Goal: Task Accomplishment & Management: Use online tool/utility

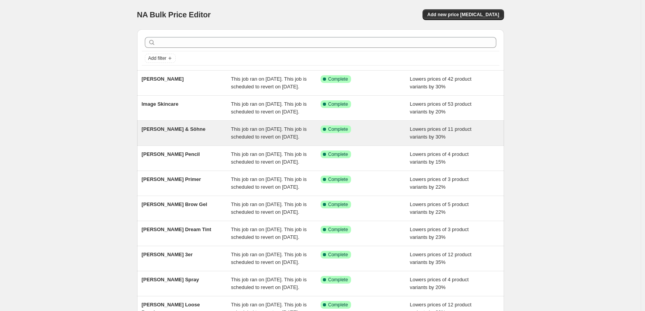
scroll to position [164, 0]
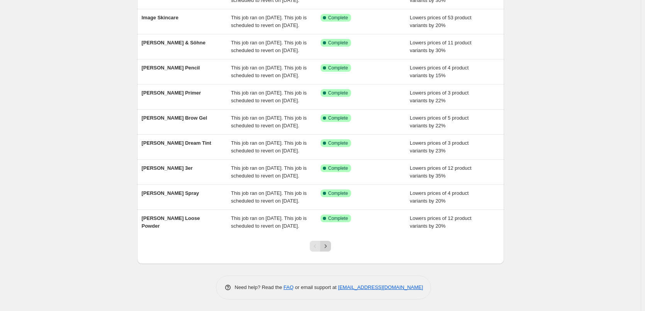
click at [330, 247] on icon "Next" at bounding box center [326, 247] width 8 height 8
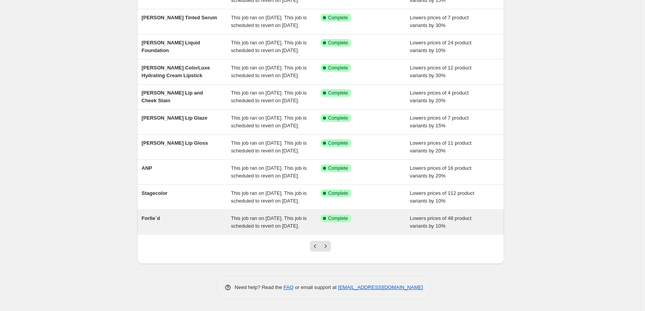
click at [156, 216] on span "Forlle´d" at bounding box center [151, 219] width 19 height 6
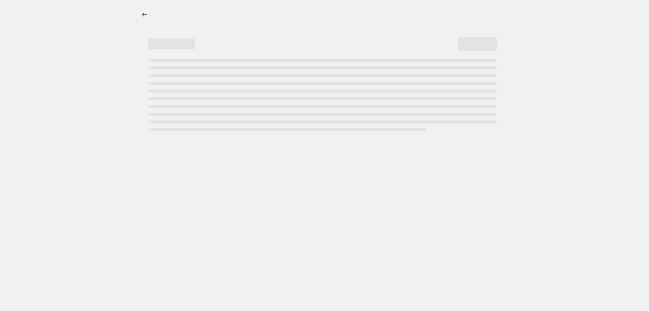
select select "percentage"
select select "remove"
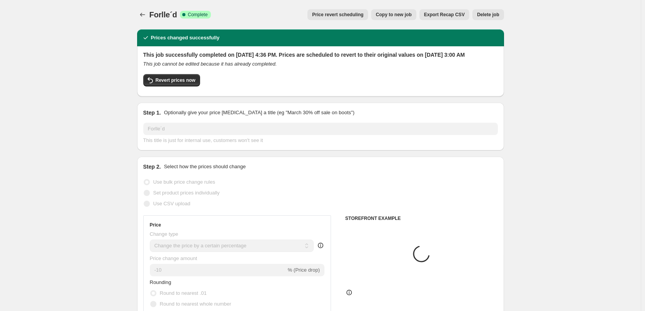
select select "vendor"
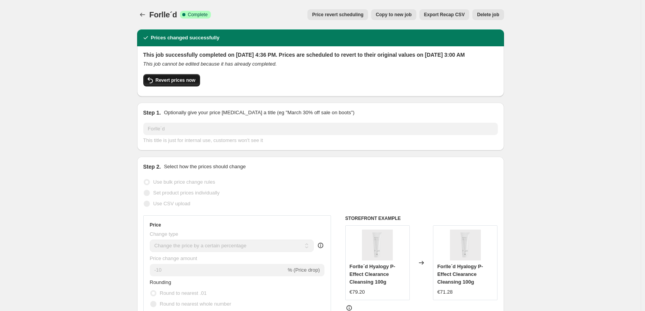
click at [165, 87] on button "Revert prices now" at bounding box center [171, 80] width 57 height 12
checkbox input "false"
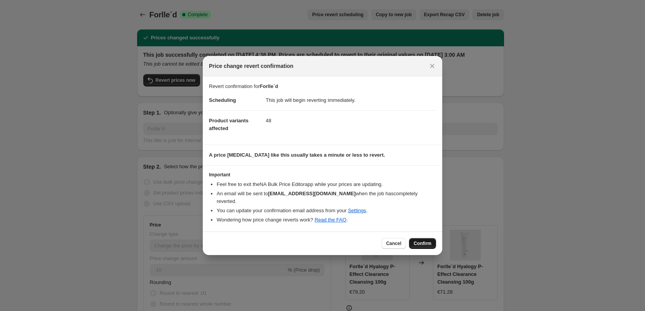
click at [426, 243] on button "Confirm" at bounding box center [422, 243] width 27 height 11
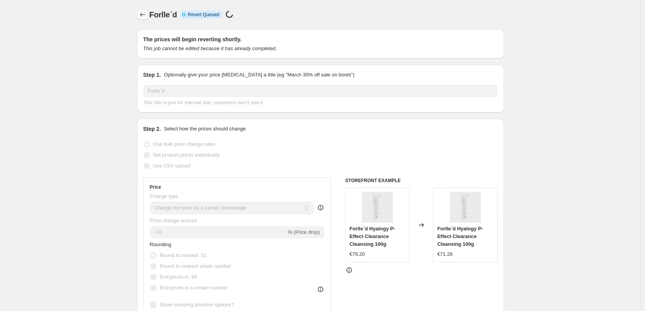
click at [146, 17] on icon "Price change jobs" at bounding box center [143, 15] width 8 height 8
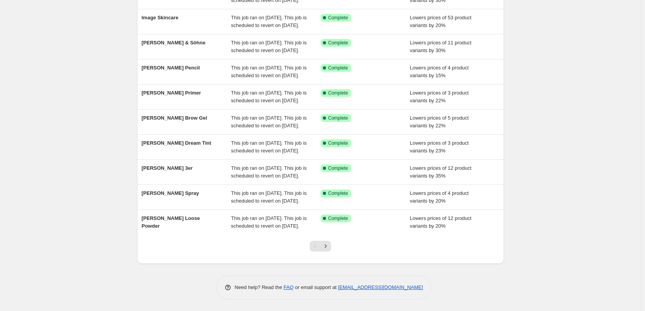
scroll to position [164, 0]
click at [335, 246] on div at bounding box center [320, 249] width 31 height 29
click at [334, 246] on div at bounding box center [320, 249] width 31 height 29
click at [330, 246] on icon "Next" at bounding box center [326, 247] width 8 height 8
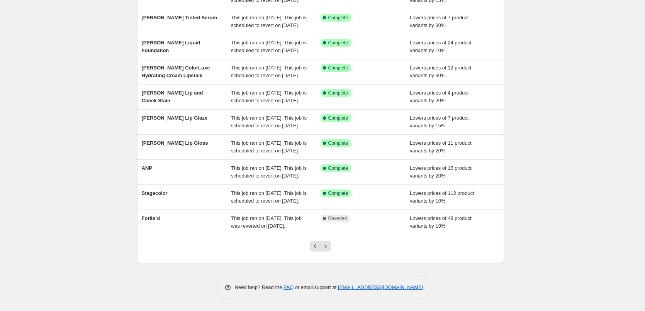
scroll to position [0, 0]
